Goal: Ask a question

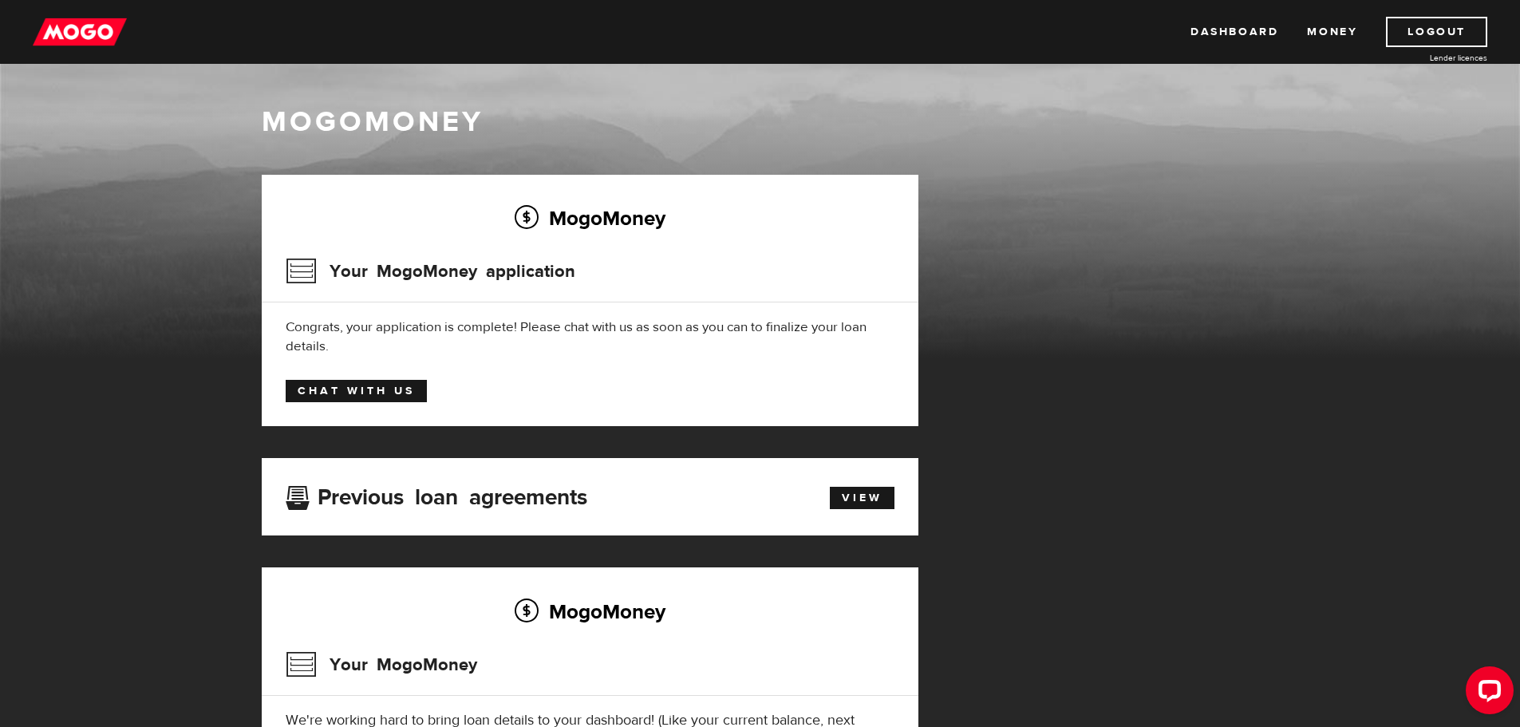
click at [379, 397] on link "Chat with us" at bounding box center [356, 391] width 141 height 22
